Goal: Task Accomplishment & Management: Complete application form

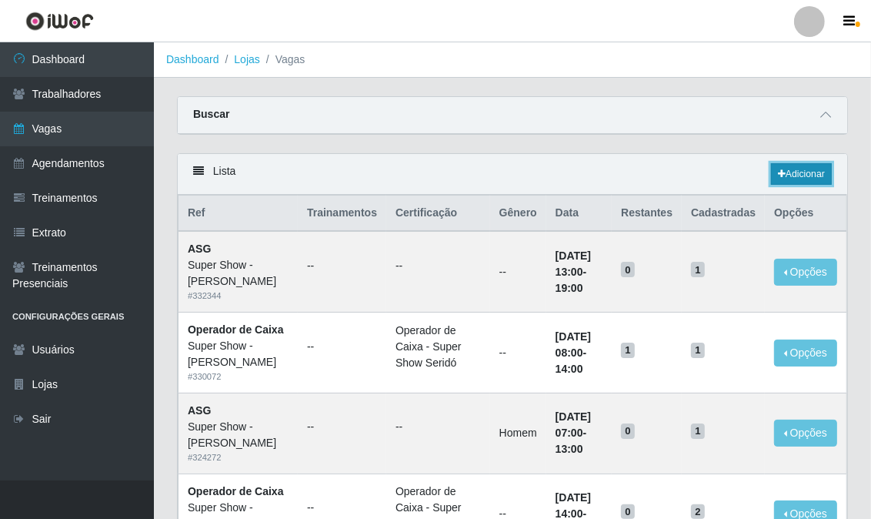
click at [813, 165] on link "Adicionar" at bounding box center [801, 174] width 61 height 22
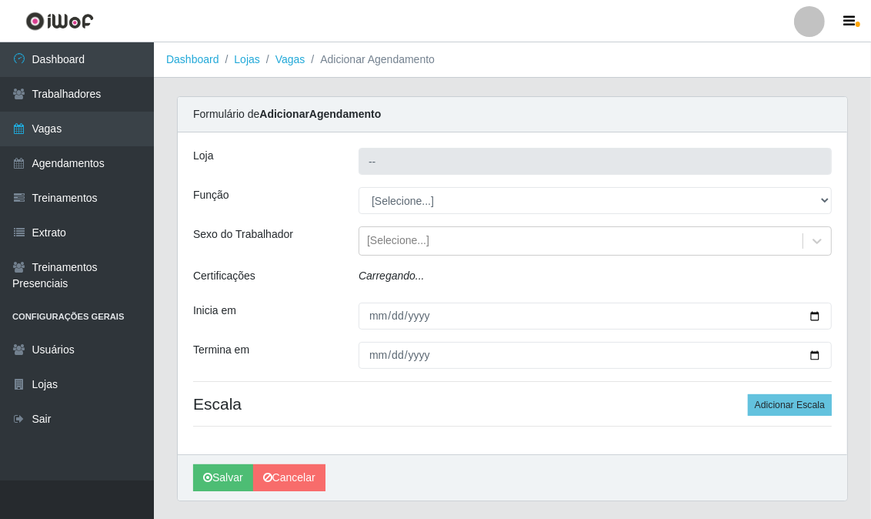
type input "Super Show - [PERSON_NAME]"
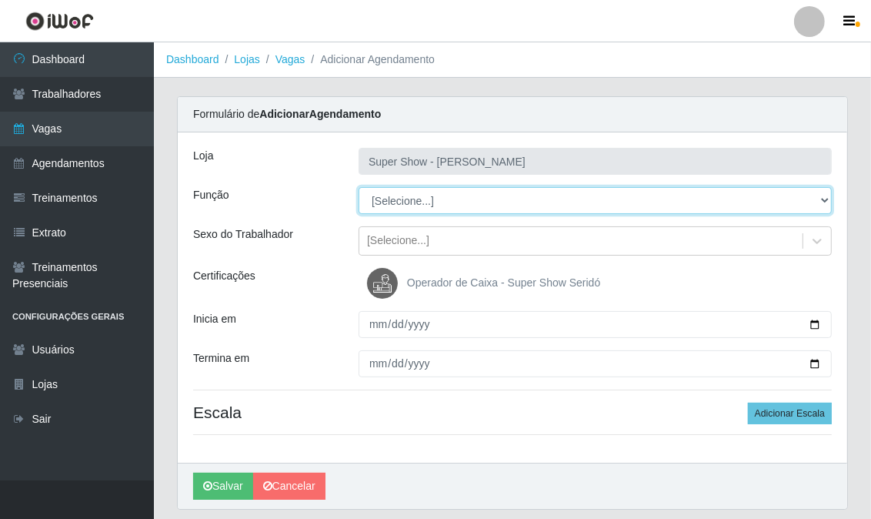
click at [441, 201] on select "[Selecione...] ASG Auxiliar de Estacionamento Balconista Embalador Embalador + …" at bounding box center [595, 200] width 473 height 27
select select "16"
click at [359, 187] on select "[Selecione...] ASG Auxiliar de Estacionamento Balconista Embalador Embalador + …" at bounding box center [595, 200] width 473 height 27
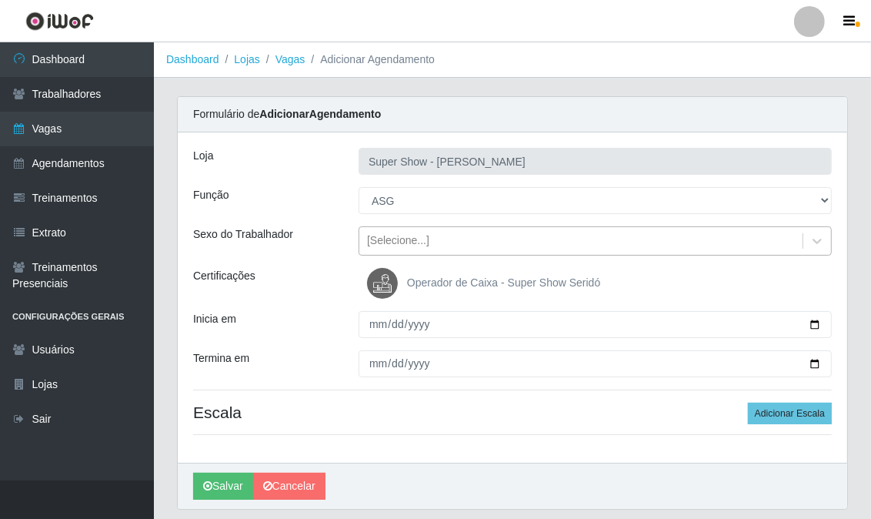
click at [397, 247] on div "[Selecione...]" at bounding box center [398, 241] width 62 height 16
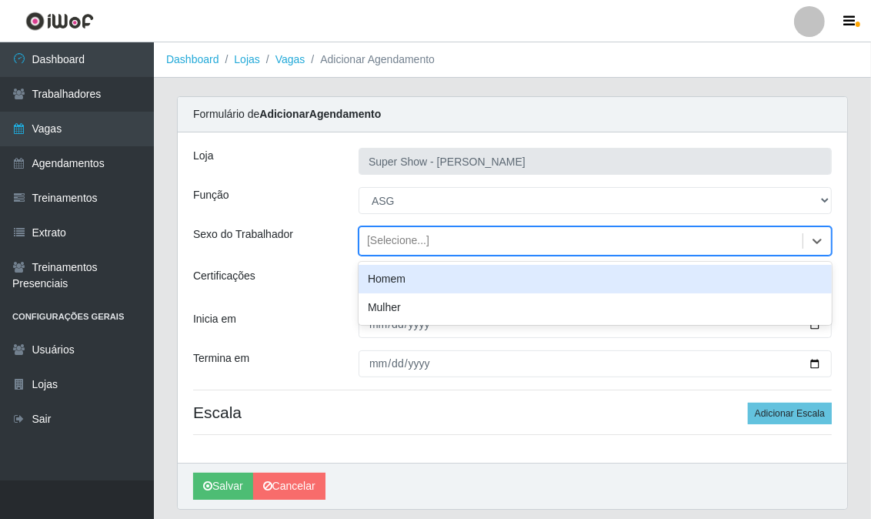
click at [401, 283] on div "Homem" at bounding box center [595, 279] width 473 height 28
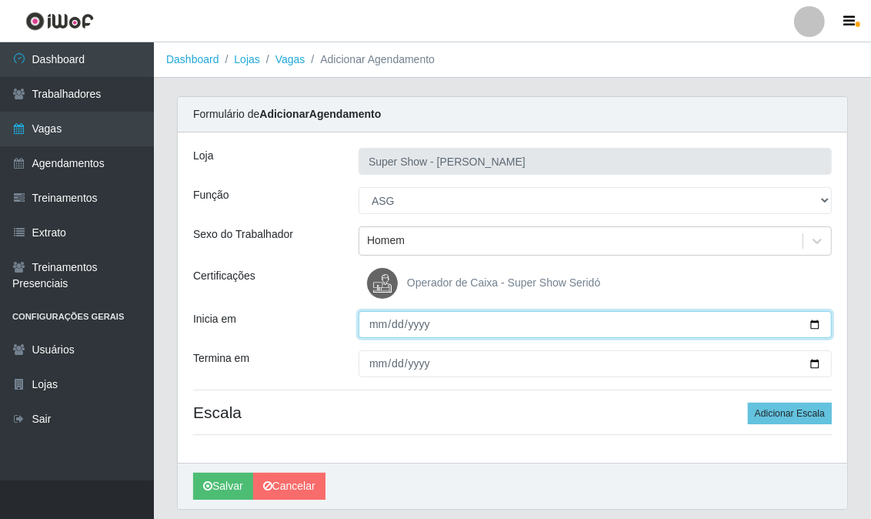
click at [376, 325] on input "Inicia em" at bounding box center [595, 324] width 473 height 27
type input "[DATE]"
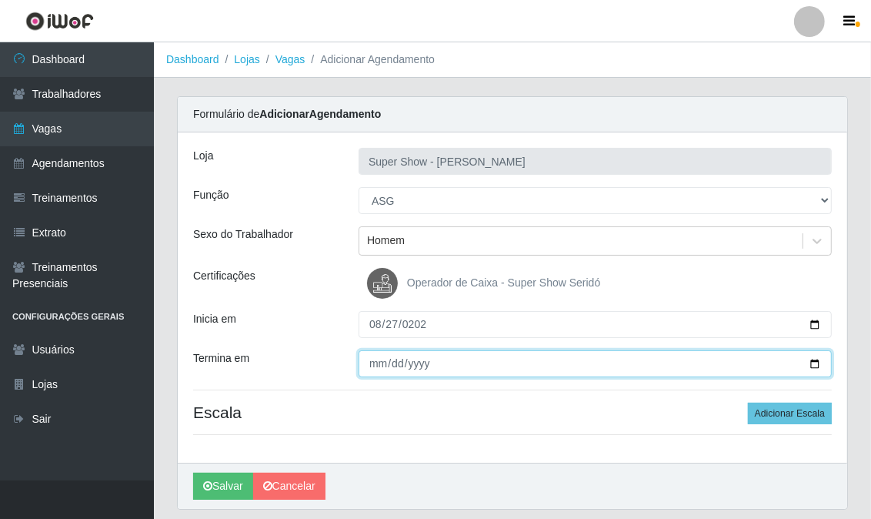
click at [377, 360] on input "Termina em" at bounding box center [595, 363] width 473 height 27
click at [371, 360] on input "Termina em" at bounding box center [595, 363] width 473 height 27
type input "[DATE]"
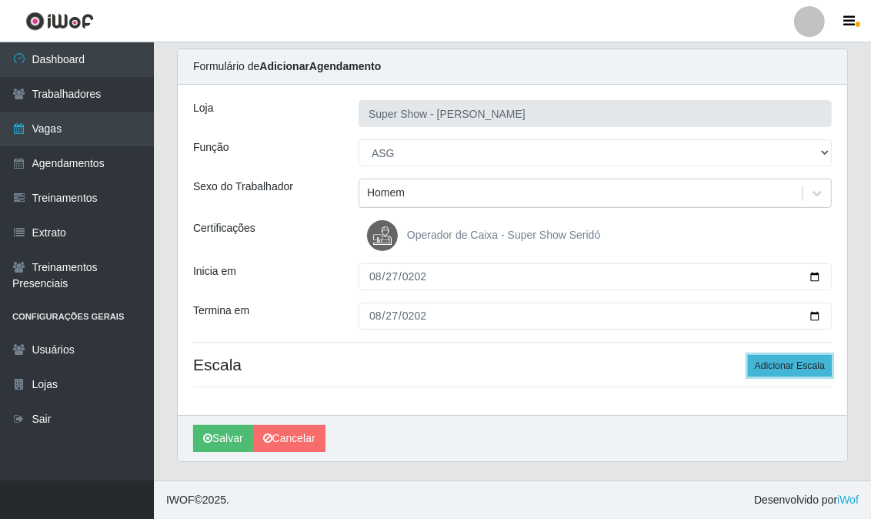
click at [767, 363] on button "Adicionar Escala" at bounding box center [790, 366] width 84 height 22
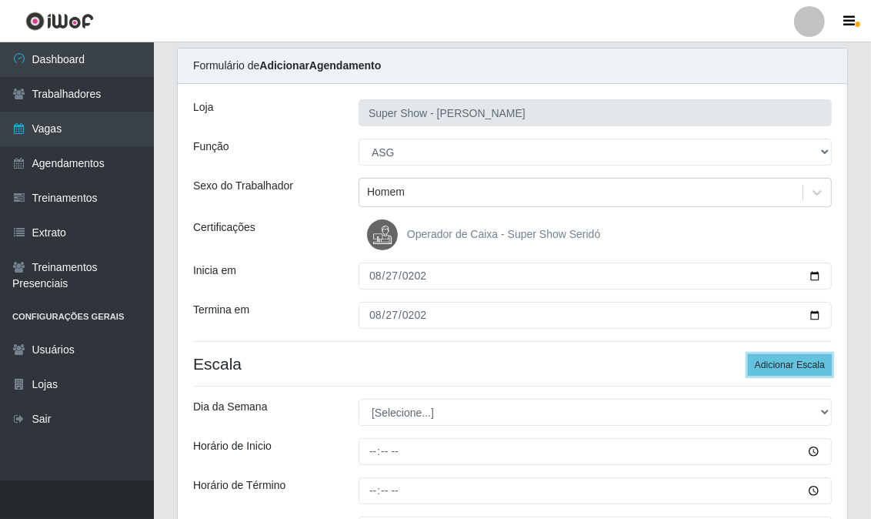
scroll to position [134, 0]
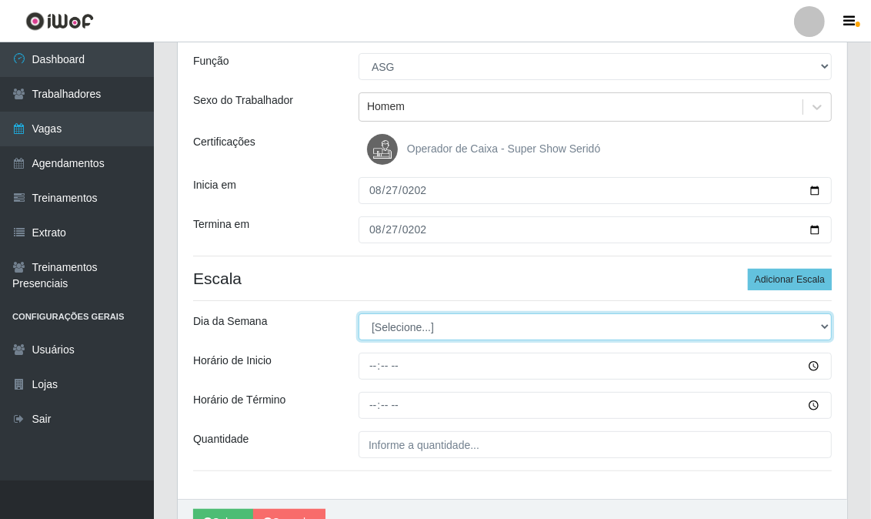
click at [408, 322] on select "[Selecione...] Segunda Terça Quarta Quinta Sexta Sábado Domingo" at bounding box center [595, 326] width 473 height 27
click at [423, 322] on select "[Selecione...] Segunda Terça Quarta Quinta Sexta Sábado Domingo" at bounding box center [595, 326] width 473 height 27
click at [418, 323] on select "[Selecione...] Segunda Terça Quarta Quinta Sexta Sábado Domingo" at bounding box center [595, 326] width 473 height 27
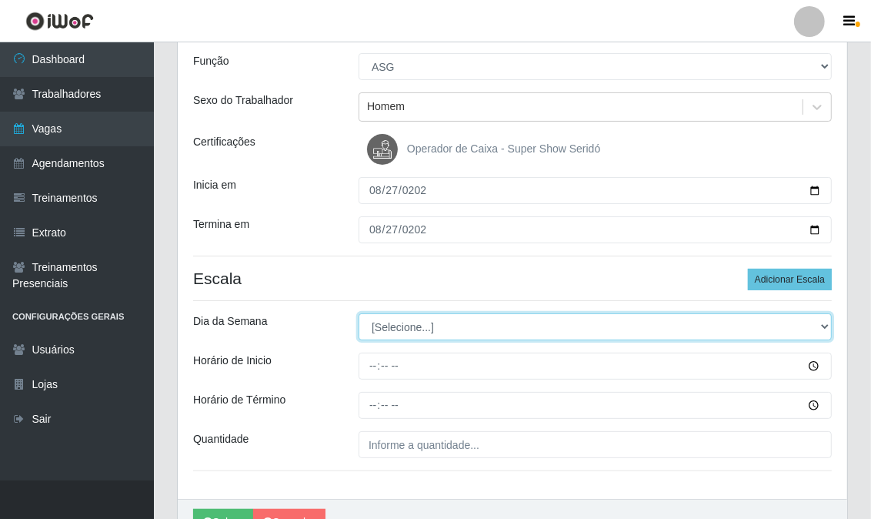
select select "3"
click at [359, 313] on select "[Selecione...] Segunda Terça Quarta Quinta Sexta Sábado Domingo" at bounding box center [595, 326] width 473 height 27
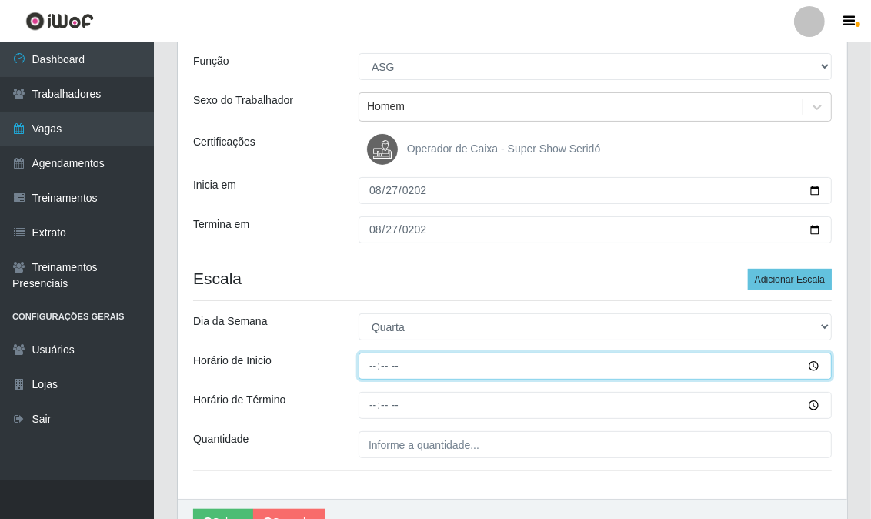
click at [373, 370] on input "Horário de Inicio" at bounding box center [595, 366] width 473 height 27
type input "13:00"
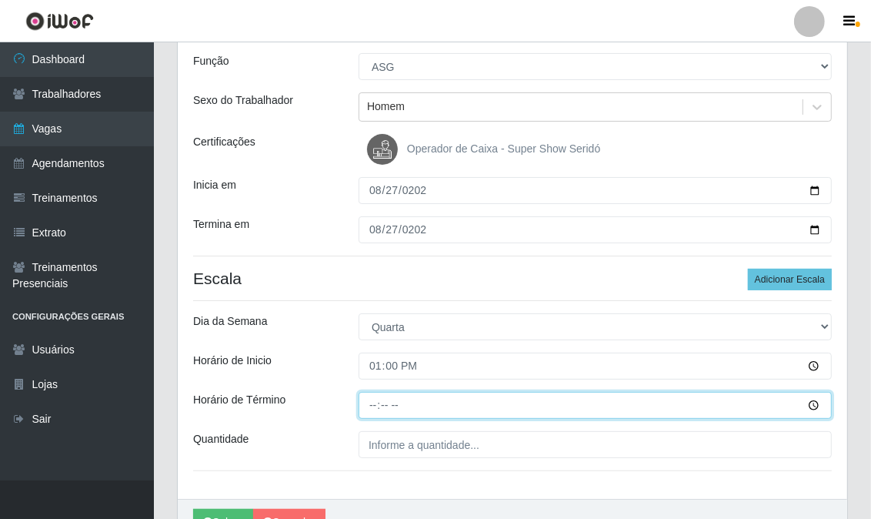
click at [371, 406] on input "Horário de Término" at bounding box center [595, 405] width 473 height 27
type input "19:00"
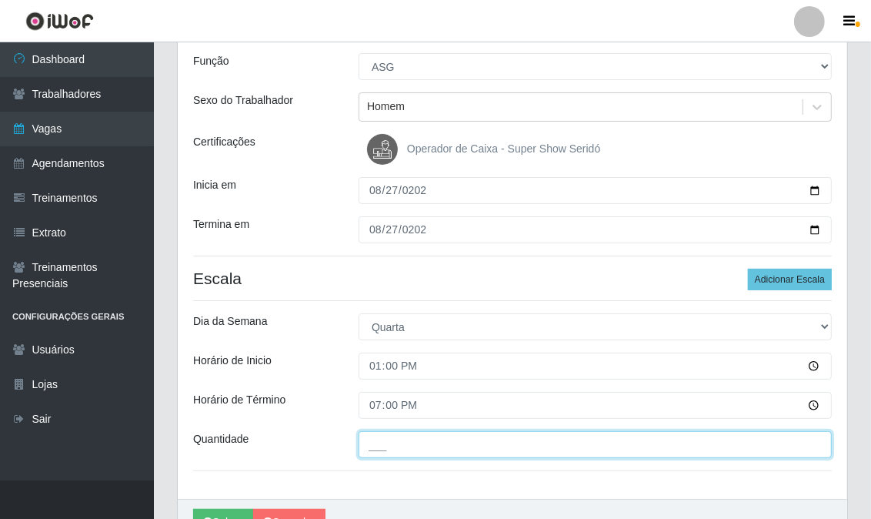
click at [365, 443] on input "___" at bounding box center [595, 444] width 473 height 27
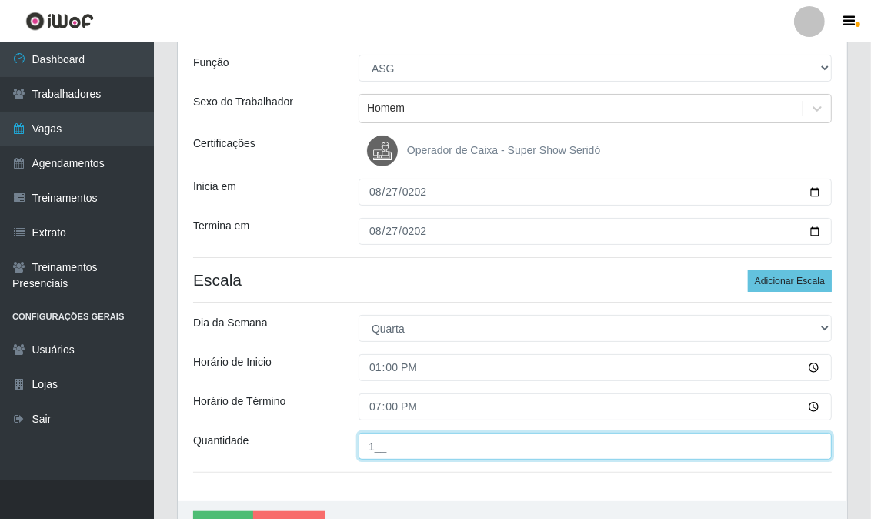
scroll to position [218, 0]
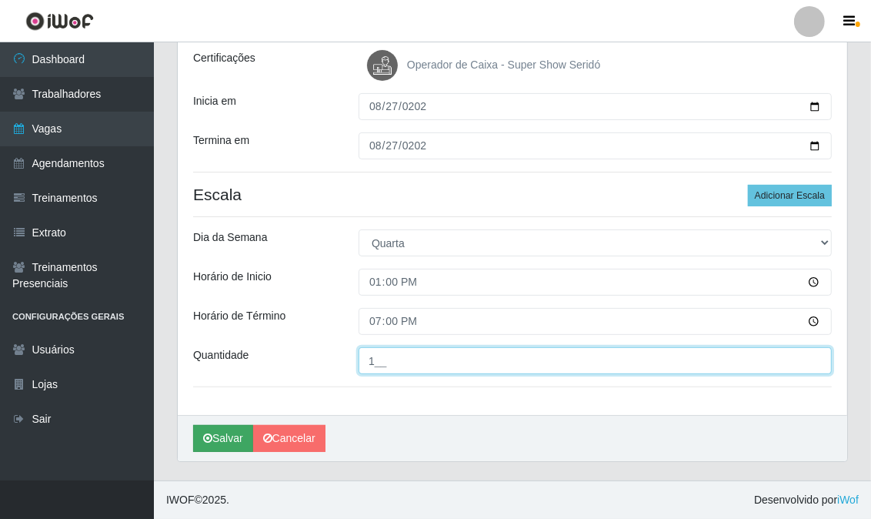
type input "1__"
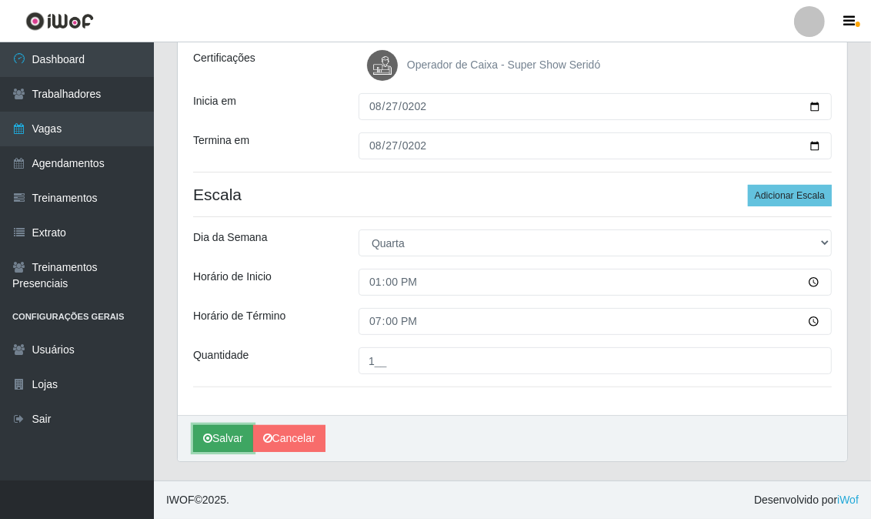
click at [211, 436] on icon "submit" at bounding box center [207, 438] width 9 height 11
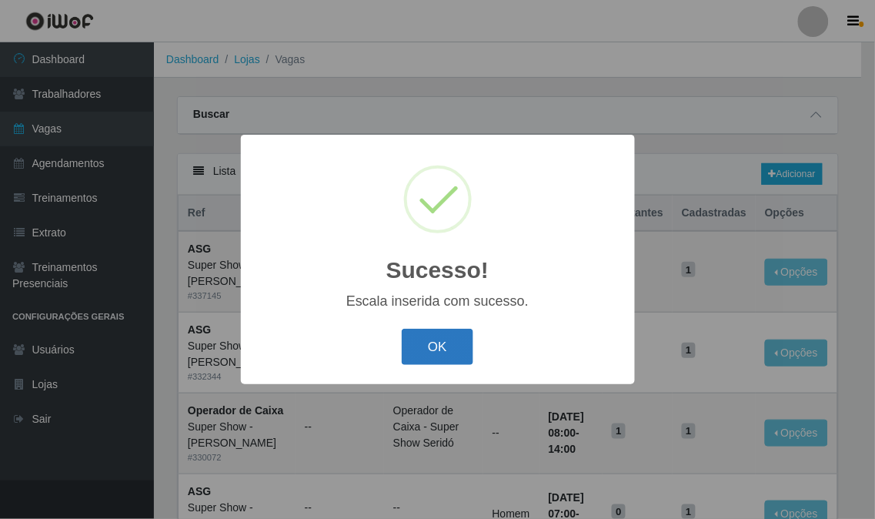
click at [433, 333] on button "OK" at bounding box center [438, 347] width 72 height 36
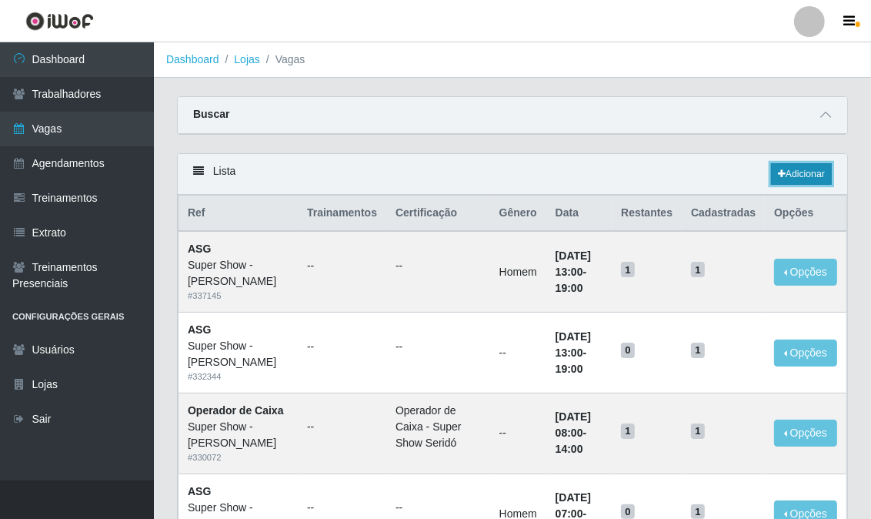
click at [791, 172] on link "Adicionar" at bounding box center [801, 174] width 61 height 22
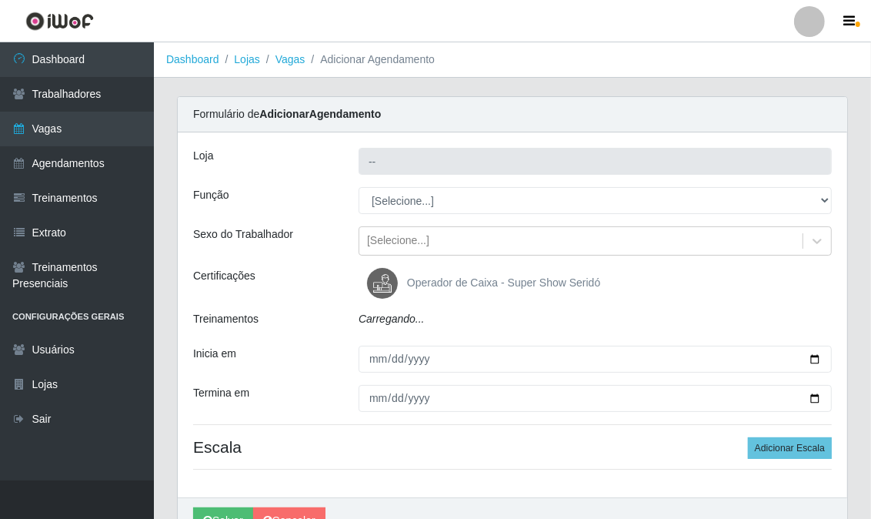
type input "Super Show - [PERSON_NAME]"
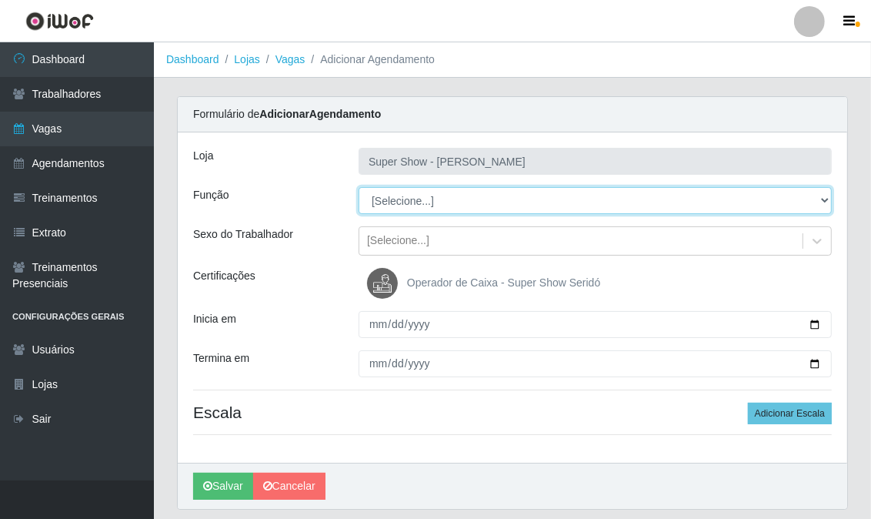
click at [419, 206] on select "[Selecione...] ASG Auxiliar de Estacionamento Balconista Embalador Embalador + …" at bounding box center [595, 200] width 473 height 27
select select "78"
click at [359, 187] on select "[Selecione...] ASG Auxiliar de Estacionamento Balconista Embalador Embalador + …" at bounding box center [595, 200] width 473 height 27
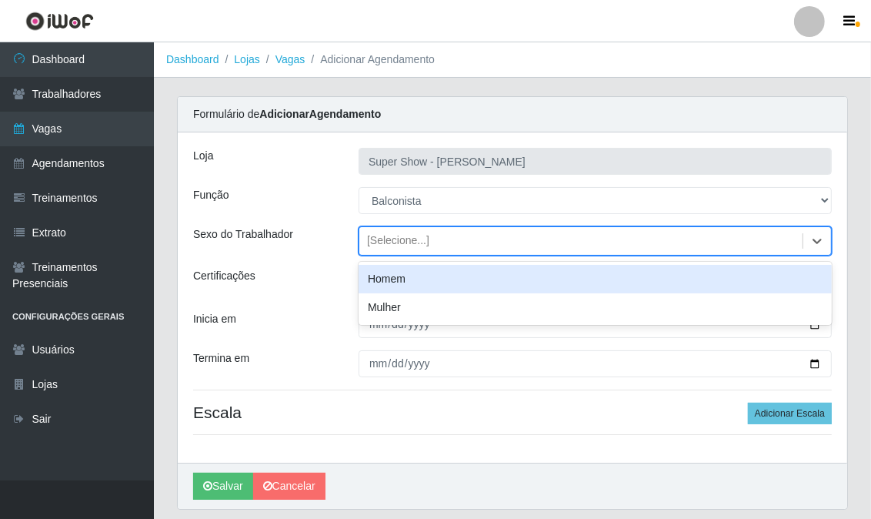
click at [383, 245] on div "[Selecione...]" at bounding box center [398, 241] width 62 height 16
click at [380, 239] on div "[Selecione...]" at bounding box center [398, 241] width 62 height 16
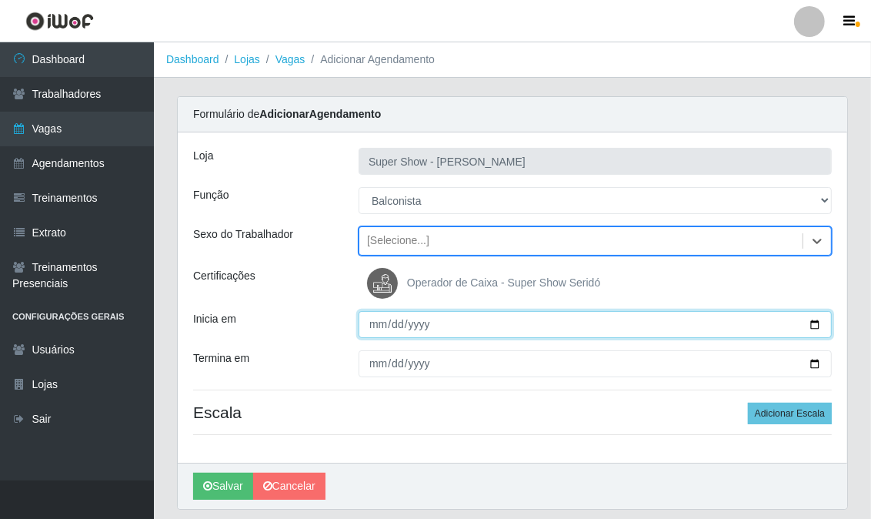
click at [370, 324] on input "Inicia em" at bounding box center [595, 324] width 473 height 27
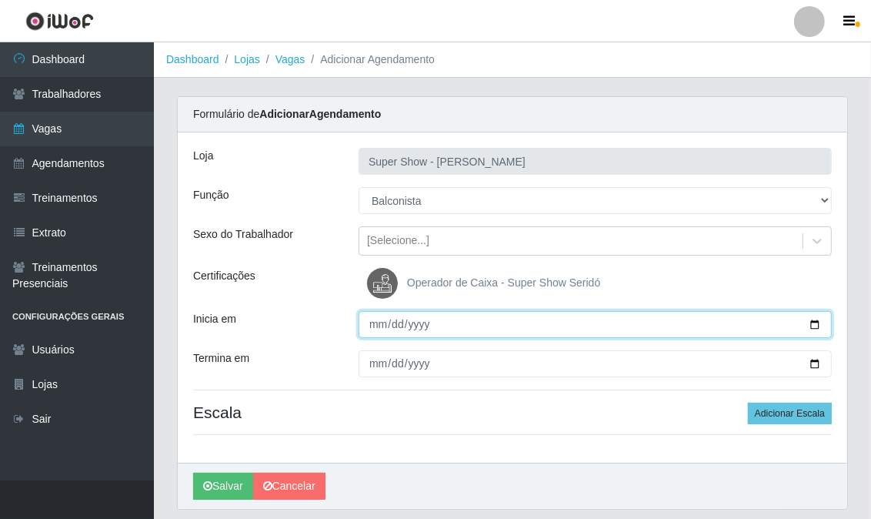
click at [370, 324] on input "Inicia em" at bounding box center [595, 324] width 473 height 27
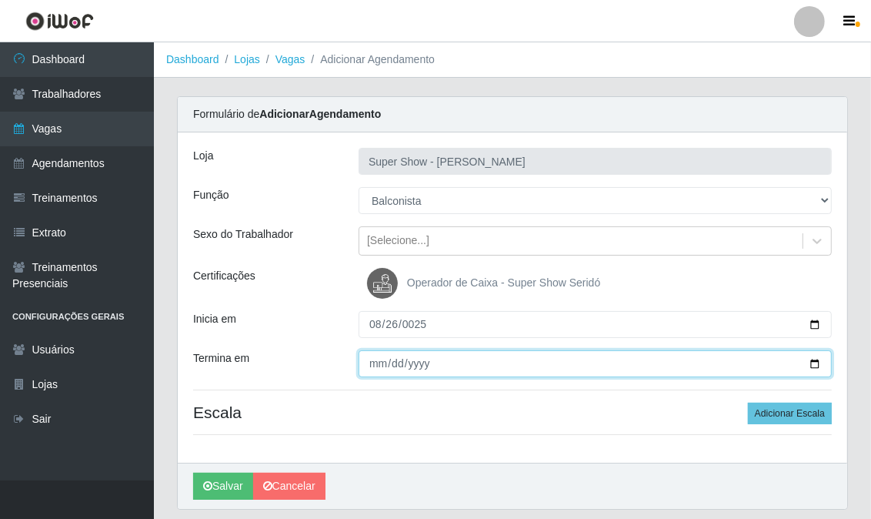
click at [373, 362] on input "Termina em" at bounding box center [595, 363] width 473 height 27
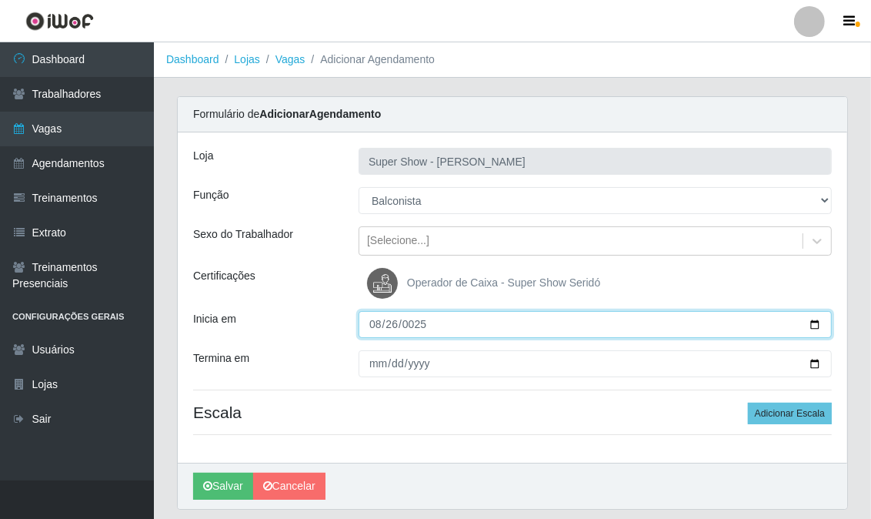
click at [379, 321] on input "0025-08-26" at bounding box center [595, 324] width 473 height 27
type input "0025-08-27"
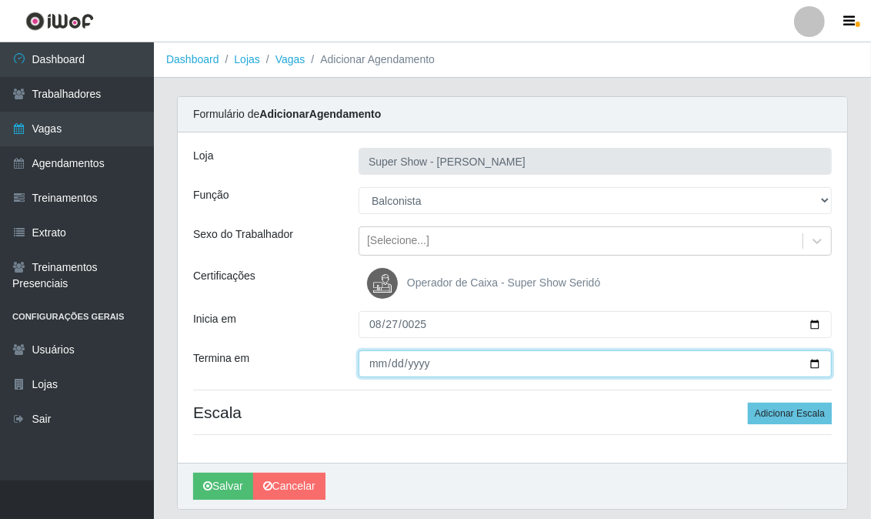
click at [385, 367] on input "Termina em" at bounding box center [595, 363] width 473 height 27
click at [380, 366] on input "Termina em" at bounding box center [595, 363] width 473 height 27
click at [376, 358] on input "Termina em" at bounding box center [595, 363] width 473 height 27
type input "[DATE]"
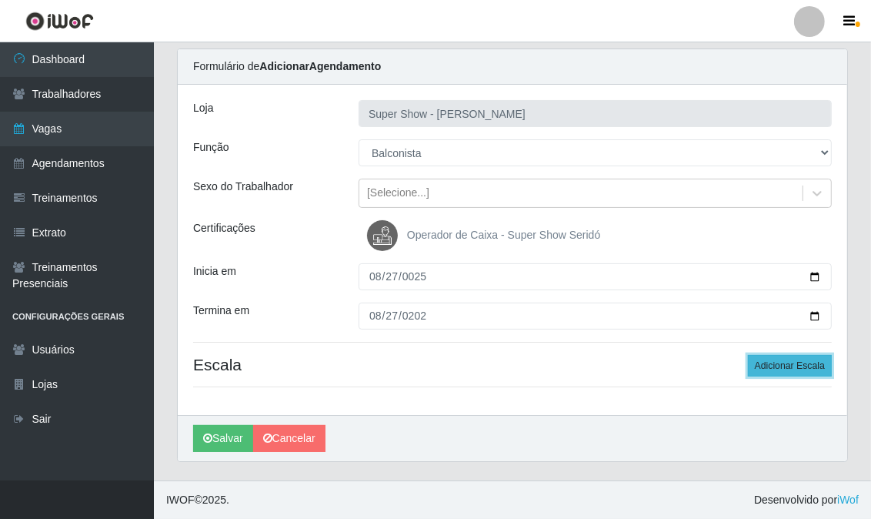
click at [801, 360] on button "Adicionar Escala" at bounding box center [790, 366] width 84 height 22
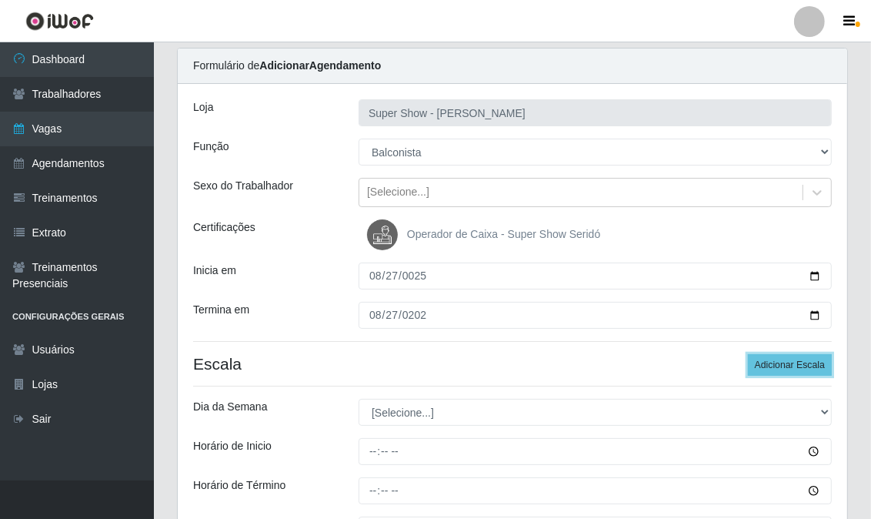
scroll to position [134, 0]
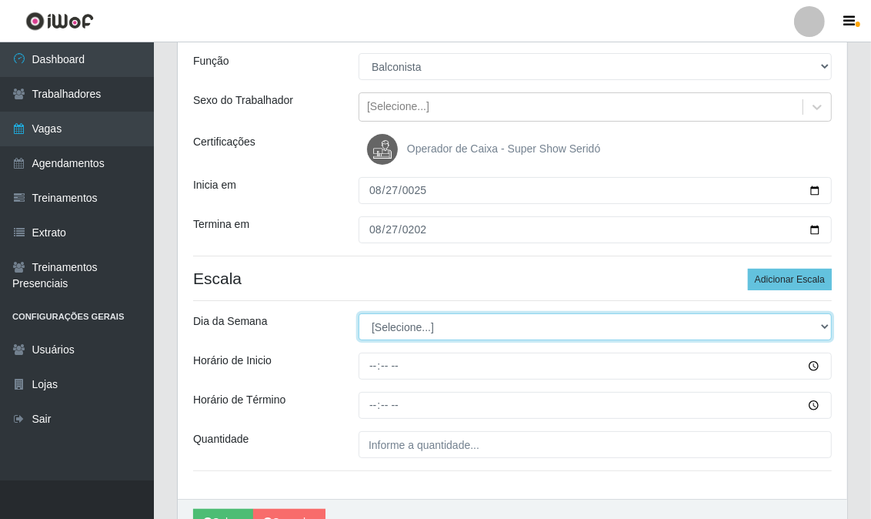
click at [385, 322] on select "[Selecione...] Segunda Terça Quarta Quinta Sexta Sábado Domingo" at bounding box center [595, 326] width 473 height 27
select select "3"
click at [359, 313] on select "[Selecione...] Segunda Terça Quarta Quinta Sexta Sábado Domingo" at bounding box center [595, 326] width 473 height 27
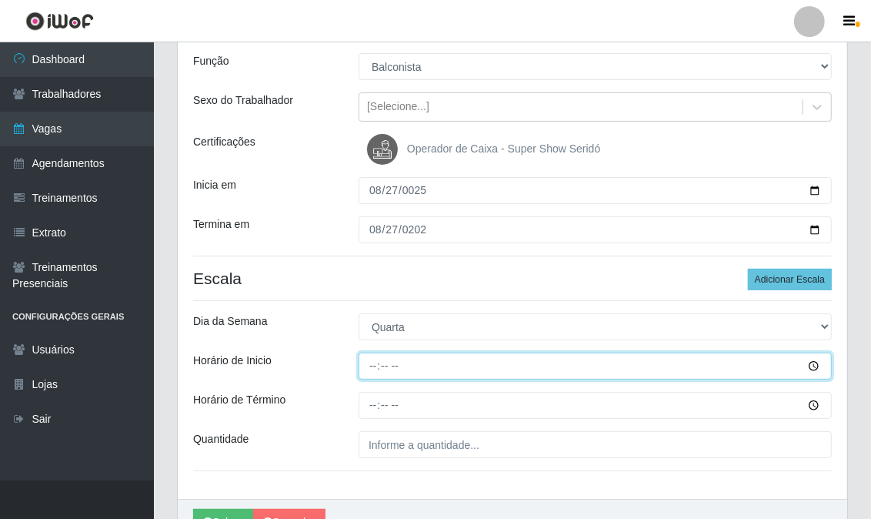
click at [370, 363] on input "Horário de Inicio" at bounding box center [595, 366] width 473 height 27
type input "14:00"
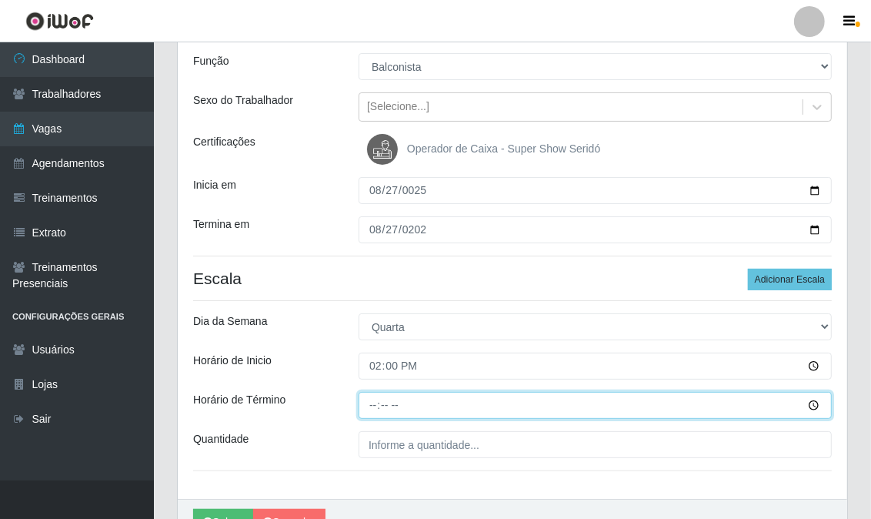
click at [373, 406] on input "Horário de Término" at bounding box center [595, 405] width 473 height 27
type input "20:00"
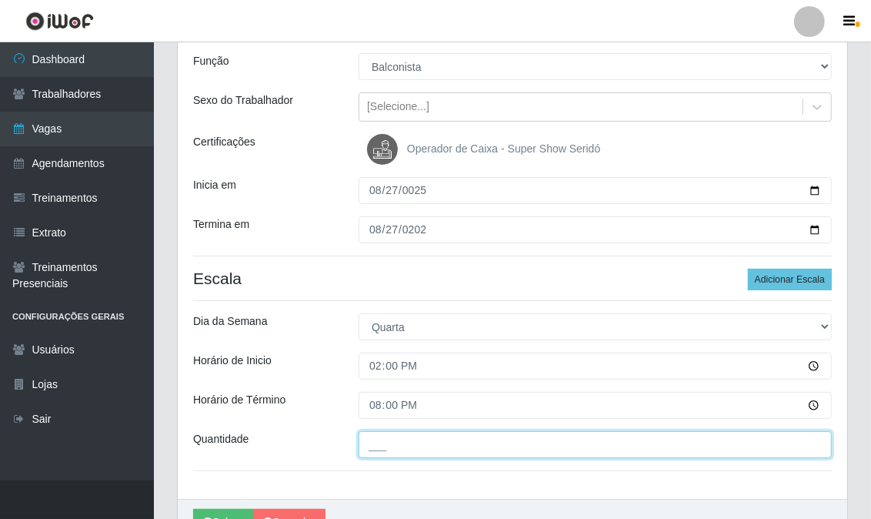
click at [370, 436] on input "___" at bounding box center [595, 444] width 473 height 27
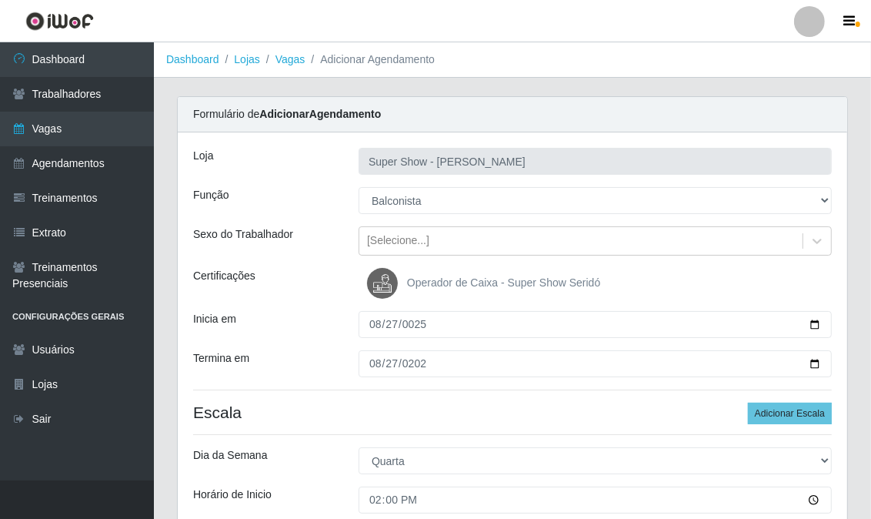
scroll to position [218, 0]
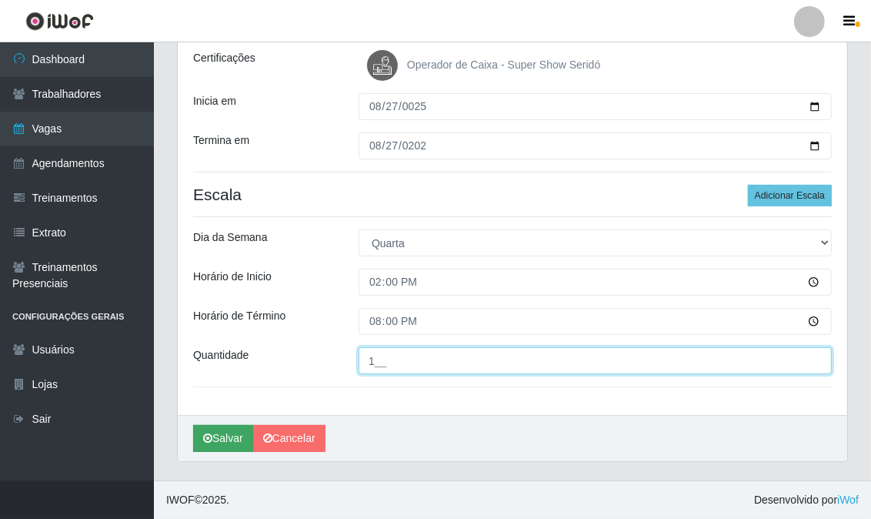
type input "1__"
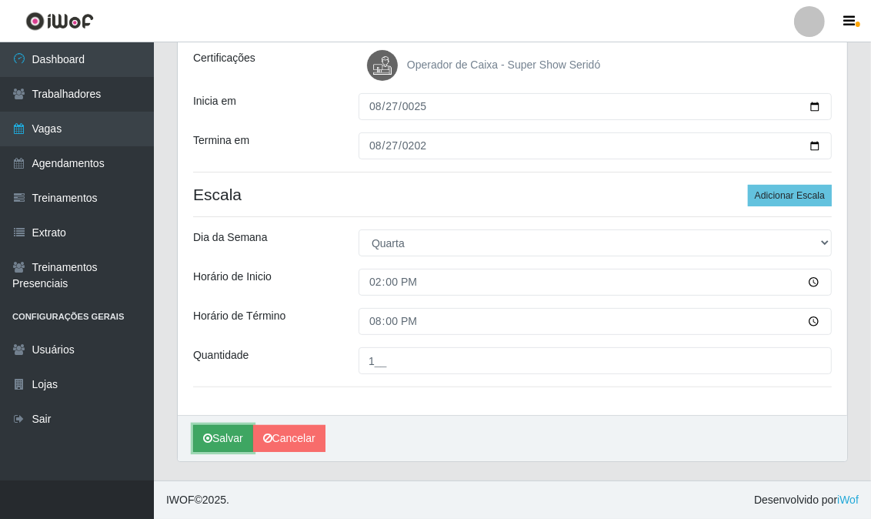
click at [231, 431] on button "Salvar" at bounding box center [223, 438] width 60 height 27
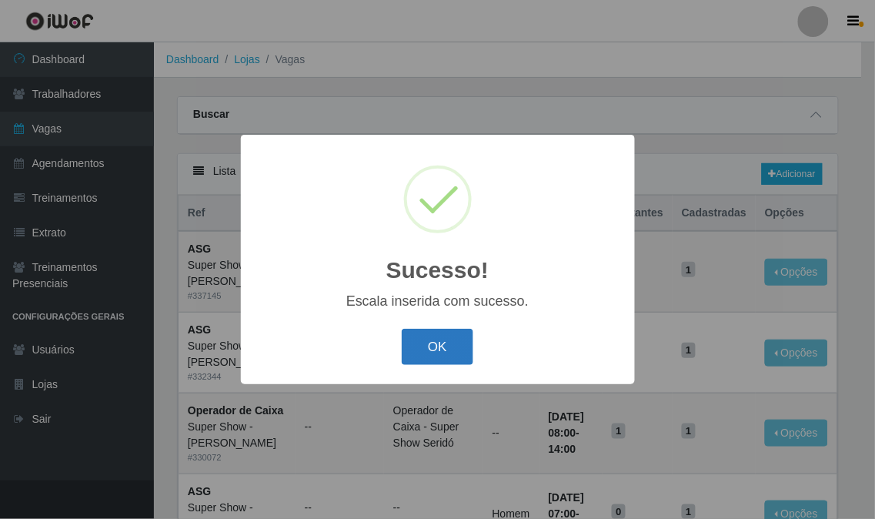
click at [436, 351] on button "OK" at bounding box center [438, 347] width 72 height 36
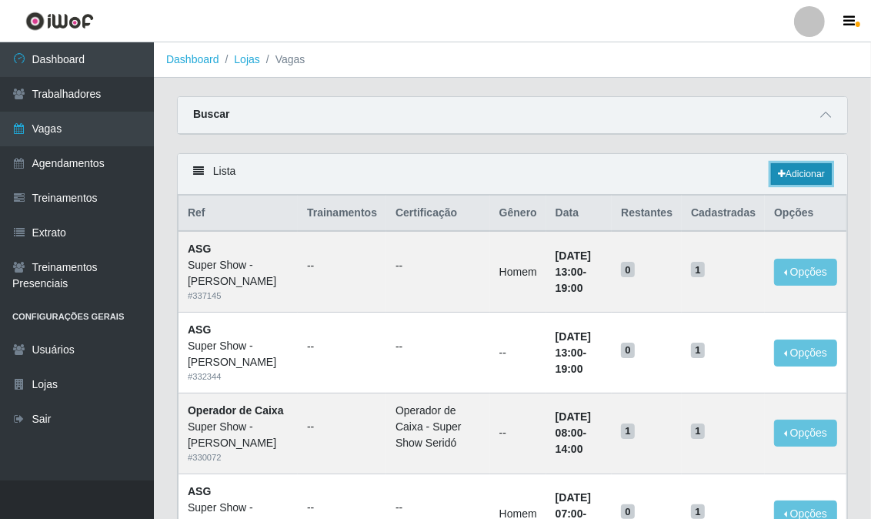
click at [794, 166] on link "Adicionar" at bounding box center [801, 174] width 61 height 22
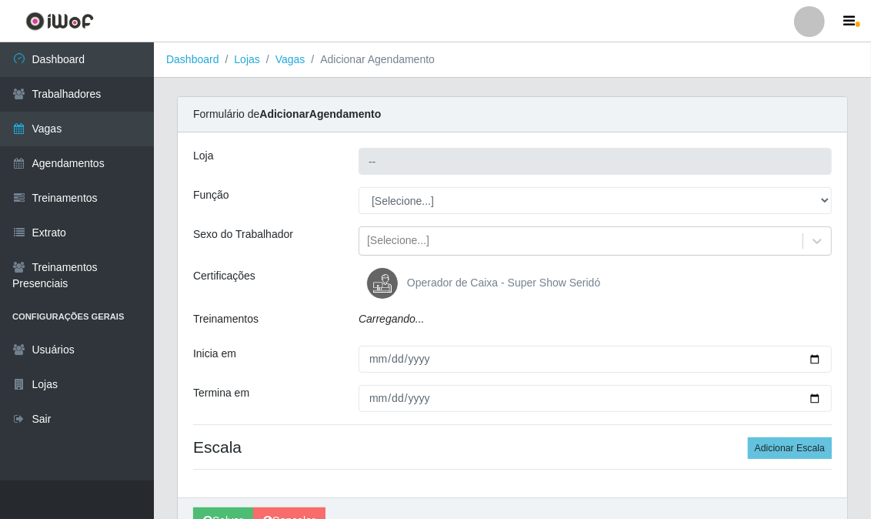
type input "Super Show - [PERSON_NAME]"
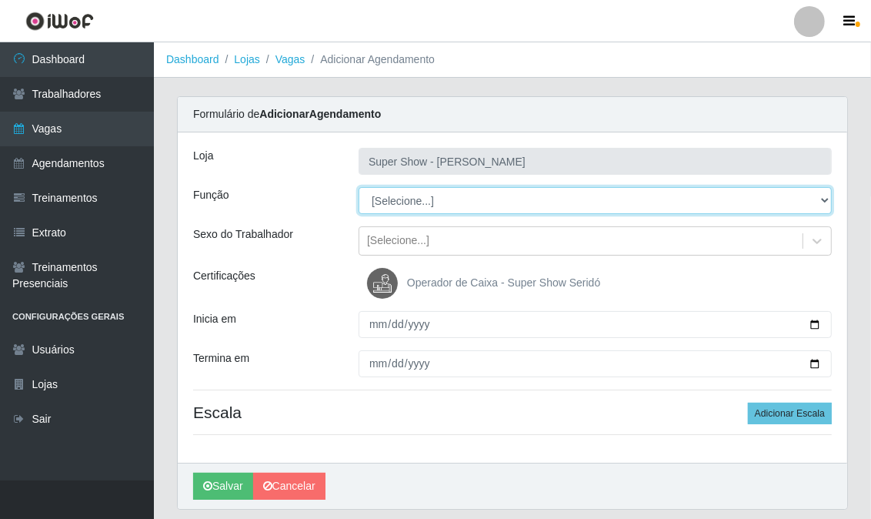
click at [393, 201] on select "[Selecione...] ASG Auxiliar de Estacionamento Balconista Embalador Embalador + …" at bounding box center [595, 200] width 473 height 27
select select "78"
click at [359, 187] on select "[Selecione...] ASG Auxiliar de Estacionamento Balconista Embalador Embalador + …" at bounding box center [595, 200] width 473 height 27
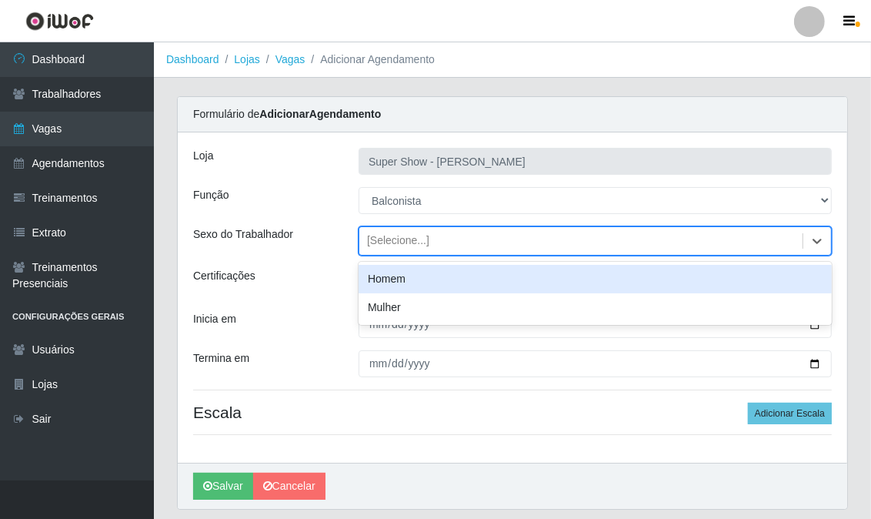
click at [379, 242] on div "[Selecione...]" at bounding box center [398, 241] width 62 height 16
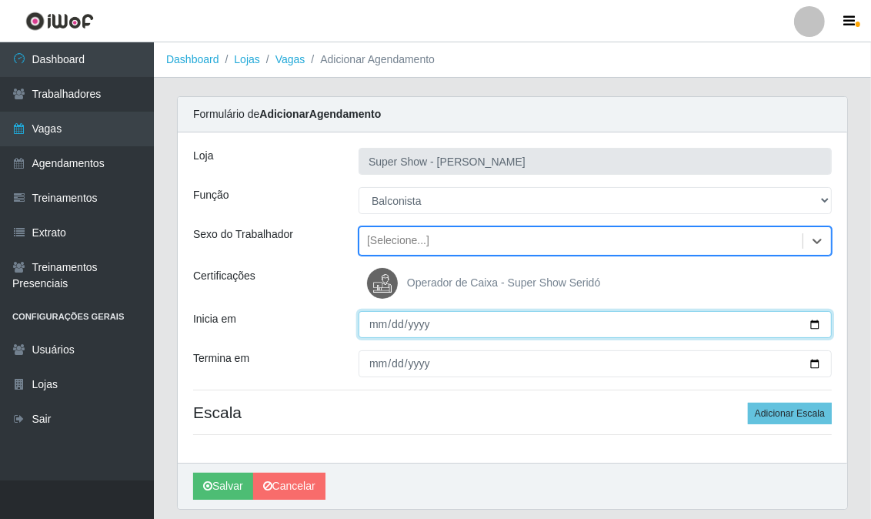
click at [368, 319] on input "Inicia em" at bounding box center [595, 324] width 473 height 27
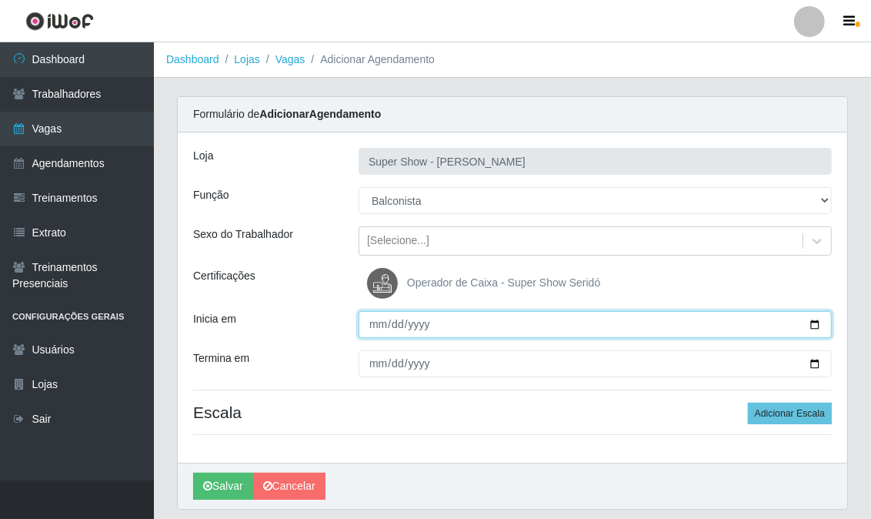
click at [368, 319] on input "Inicia em" at bounding box center [595, 324] width 473 height 27
type input "[DATE]"
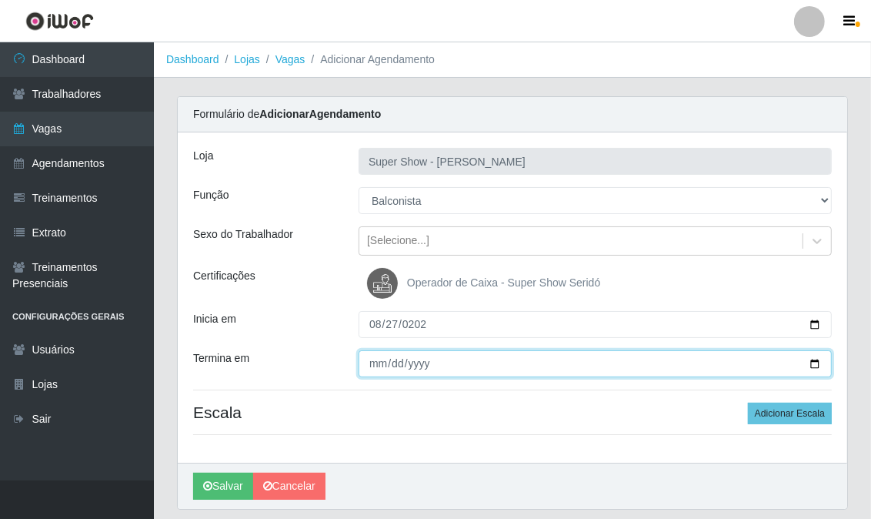
click at [368, 366] on input "Termina em" at bounding box center [595, 363] width 473 height 27
type input "[DATE]"
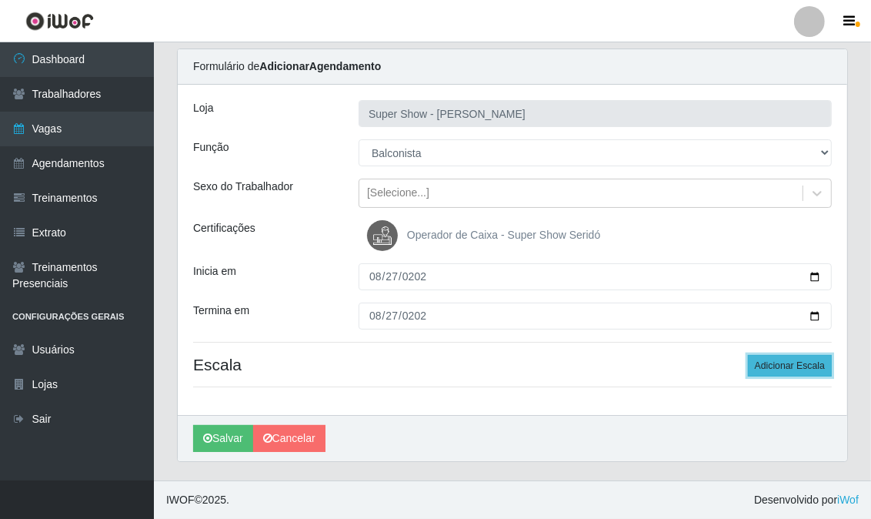
click at [811, 366] on button "Adicionar Escala" at bounding box center [790, 366] width 84 height 22
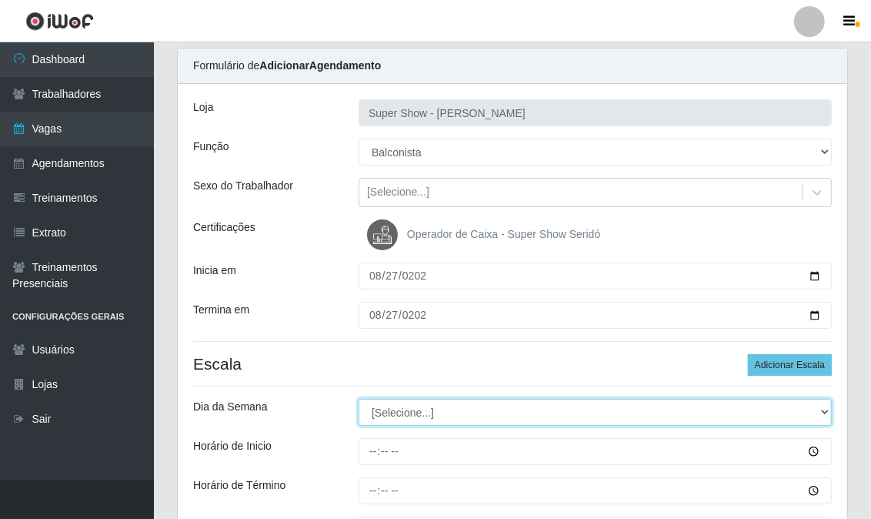
click at [420, 411] on select "[Selecione...] Segunda Terça Quarta Quinta Sexta Sábado Domingo" at bounding box center [595, 412] width 473 height 27
select select "3"
click at [359, 399] on select "[Selecione...] Segunda Terça Quarta Quinta Sexta Sábado Domingo" at bounding box center [595, 412] width 473 height 27
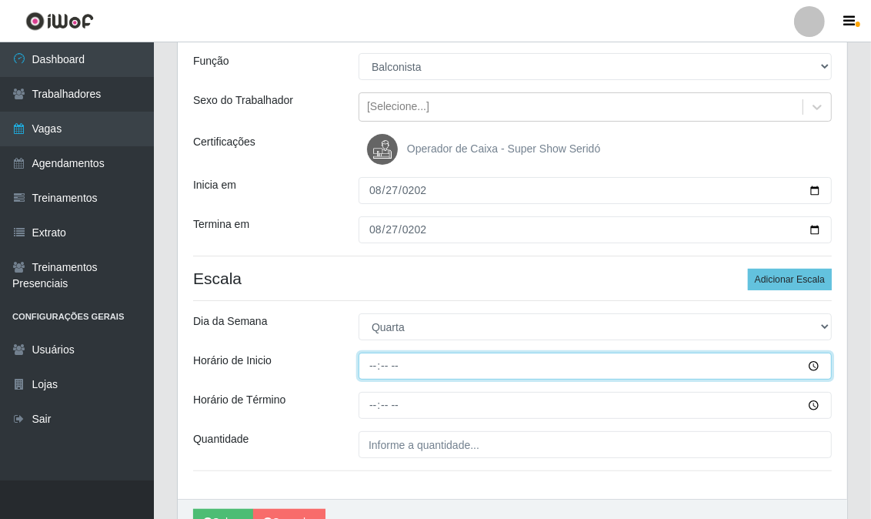
click at [370, 360] on input "Horário de Inicio" at bounding box center [595, 366] width 473 height 27
type input "14:00"
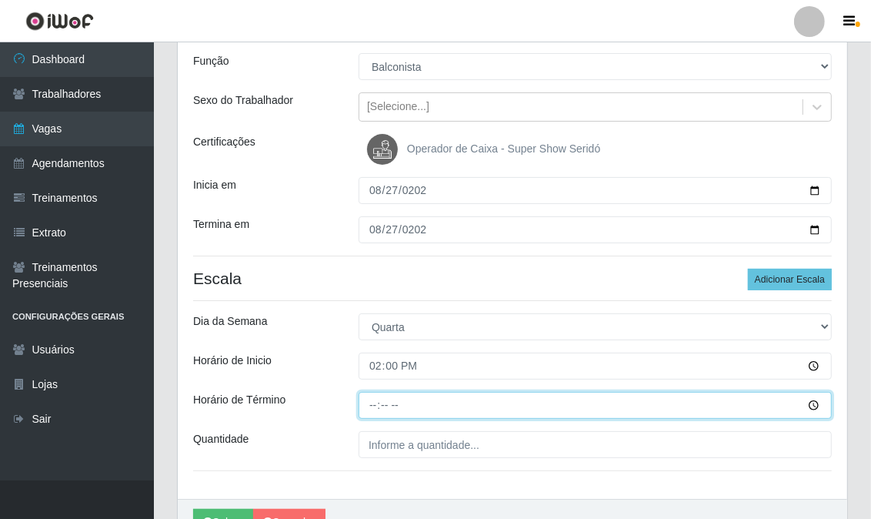
click at [366, 403] on input "Horário de Término" at bounding box center [595, 405] width 473 height 27
type input "20:00"
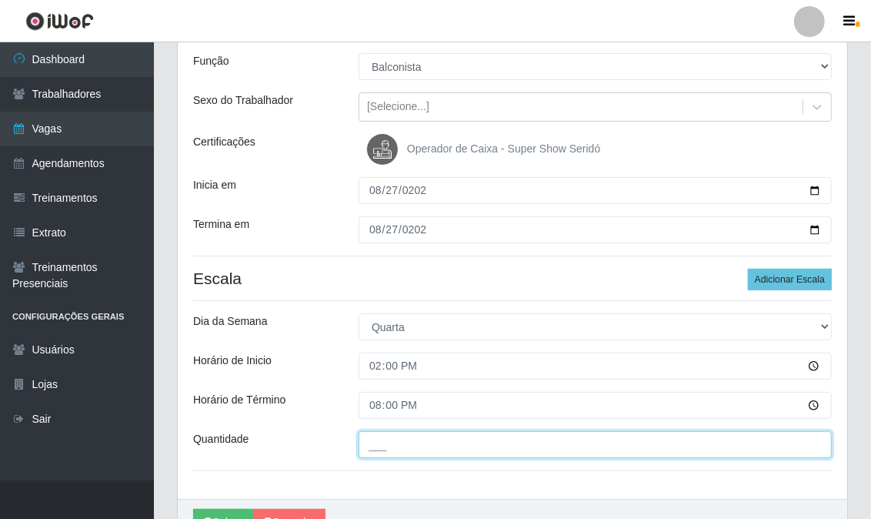
click at [379, 454] on input "___" at bounding box center [595, 444] width 473 height 27
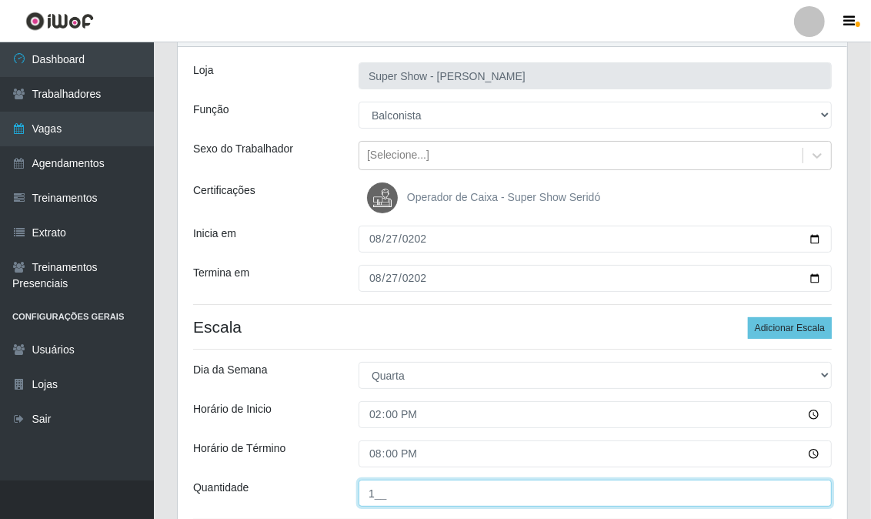
scroll to position [218, 0]
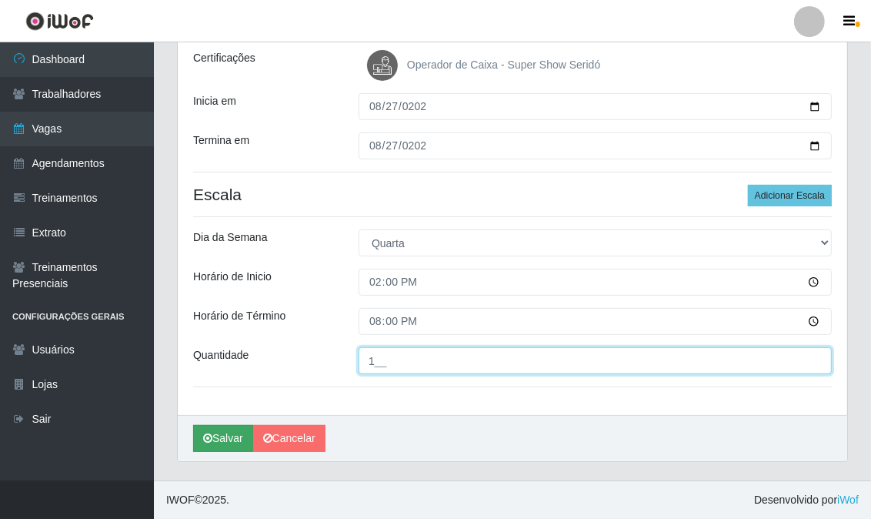
type input "1__"
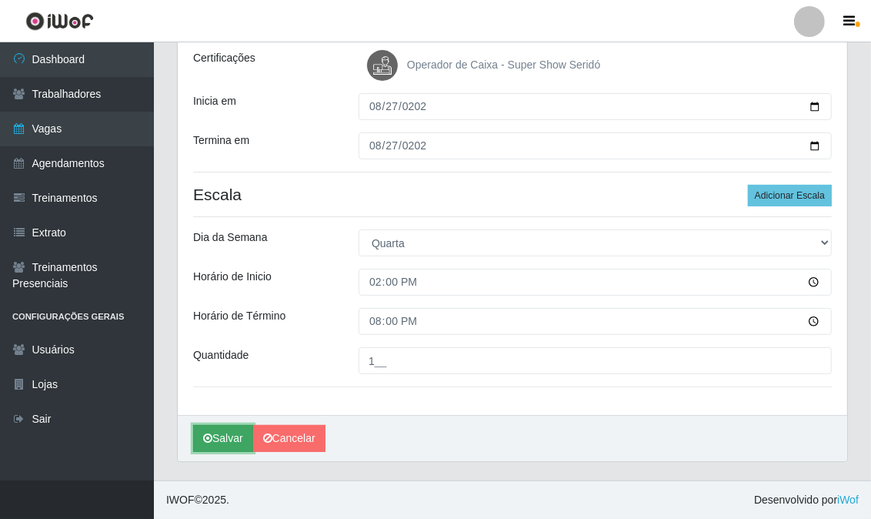
click at [218, 440] on button "Salvar" at bounding box center [223, 438] width 60 height 27
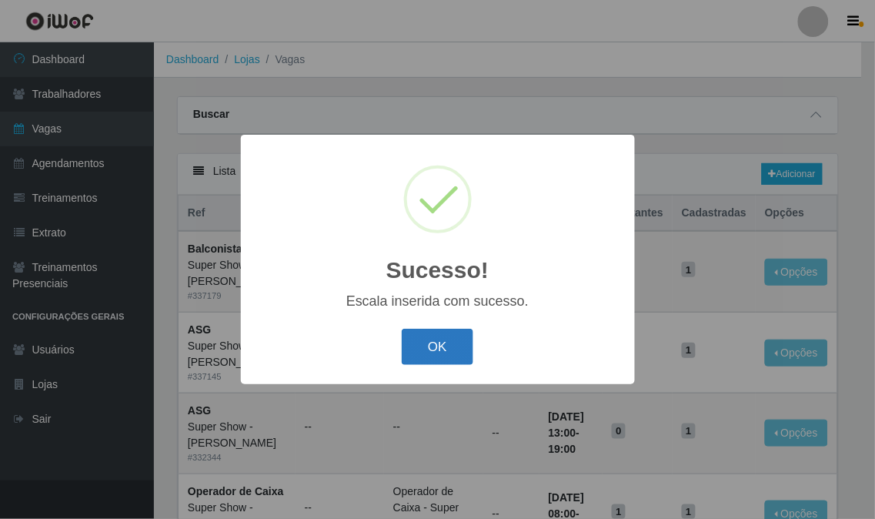
click at [419, 339] on button "OK" at bounding box center [438, 347] width 72 height 36
